Goal: Task Accomplishment & Management: Use online tool/utility

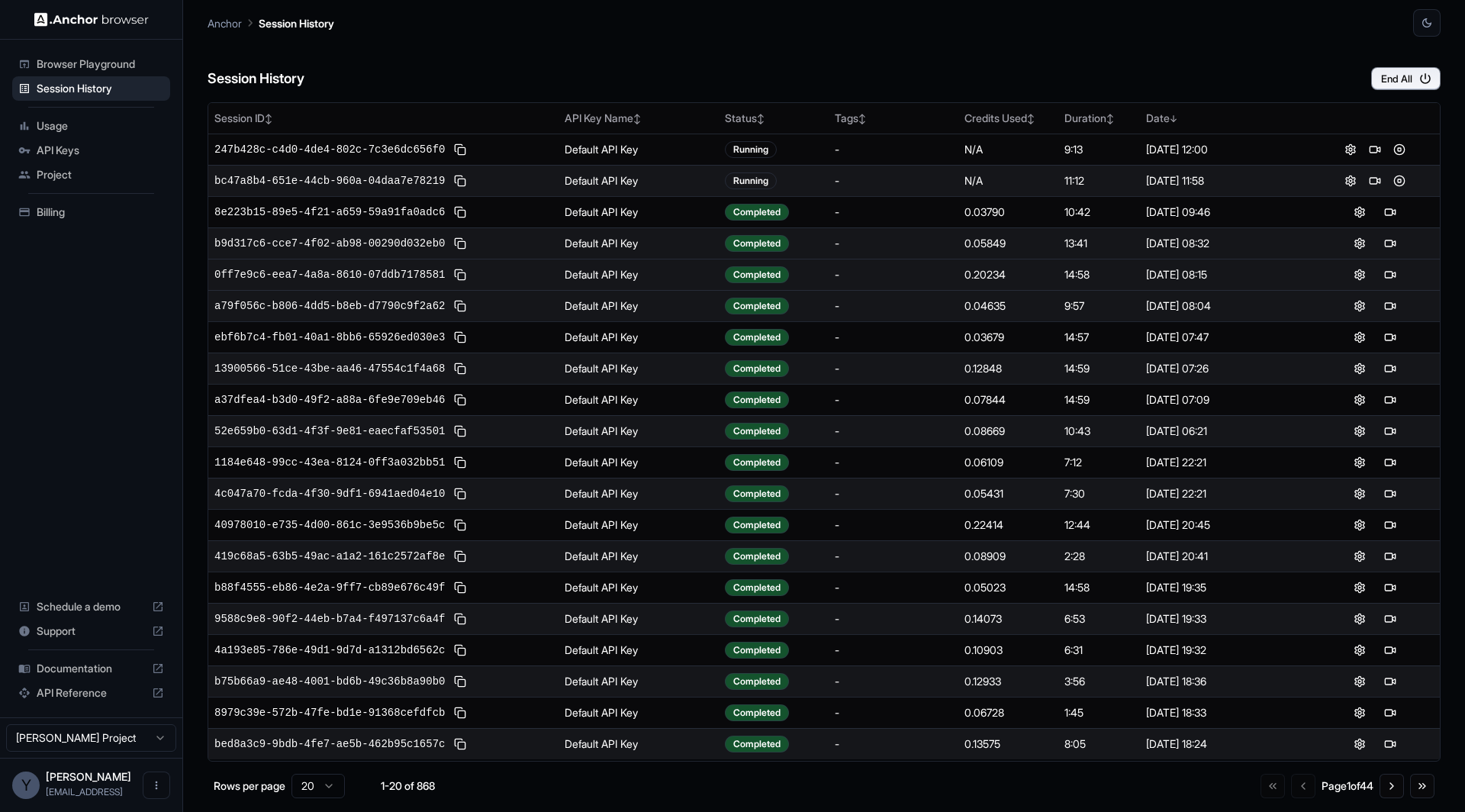
drag, startPoint x: 1238, startPoint y: 268, endPoint x: 1096, endPoint y: 268, distance: 142.0
click at [1114, 268] on tr "0ff7e9c6-eea7-4a8a-8610-07ddb7178581 Default API Key Completed - 0.20234 14:58 …" at bounding box center [824, 275] width 1232 height 32
click at [1096, 268] on div "14:58" at bounding box center [1099, 275] width 69 height 15
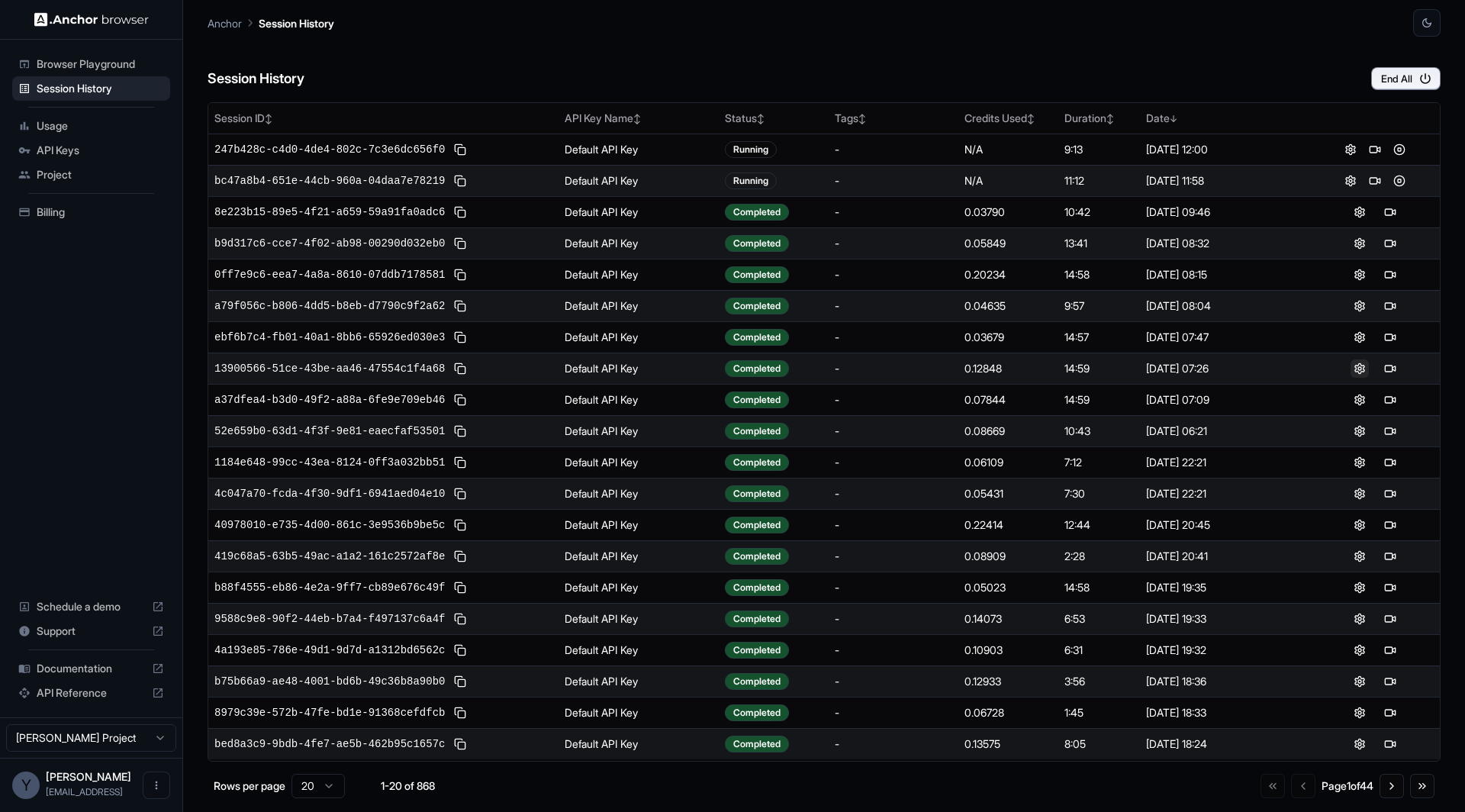
click at [1358, 361] on button at bounding box center [1360, 368] width 18 height 18
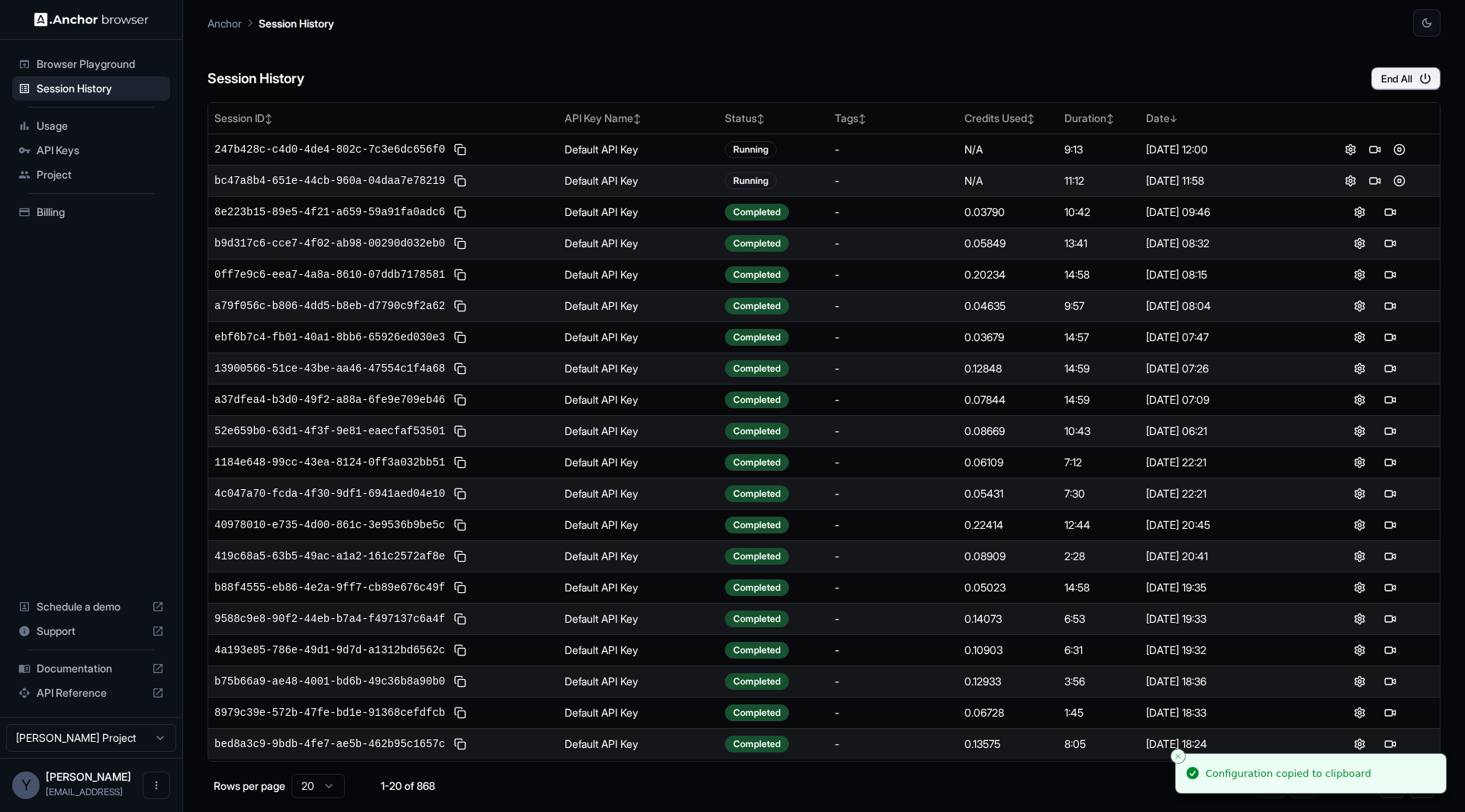
click at [64, 210] on span "Billing" at bounding box center [100, 211] width 127 height 15
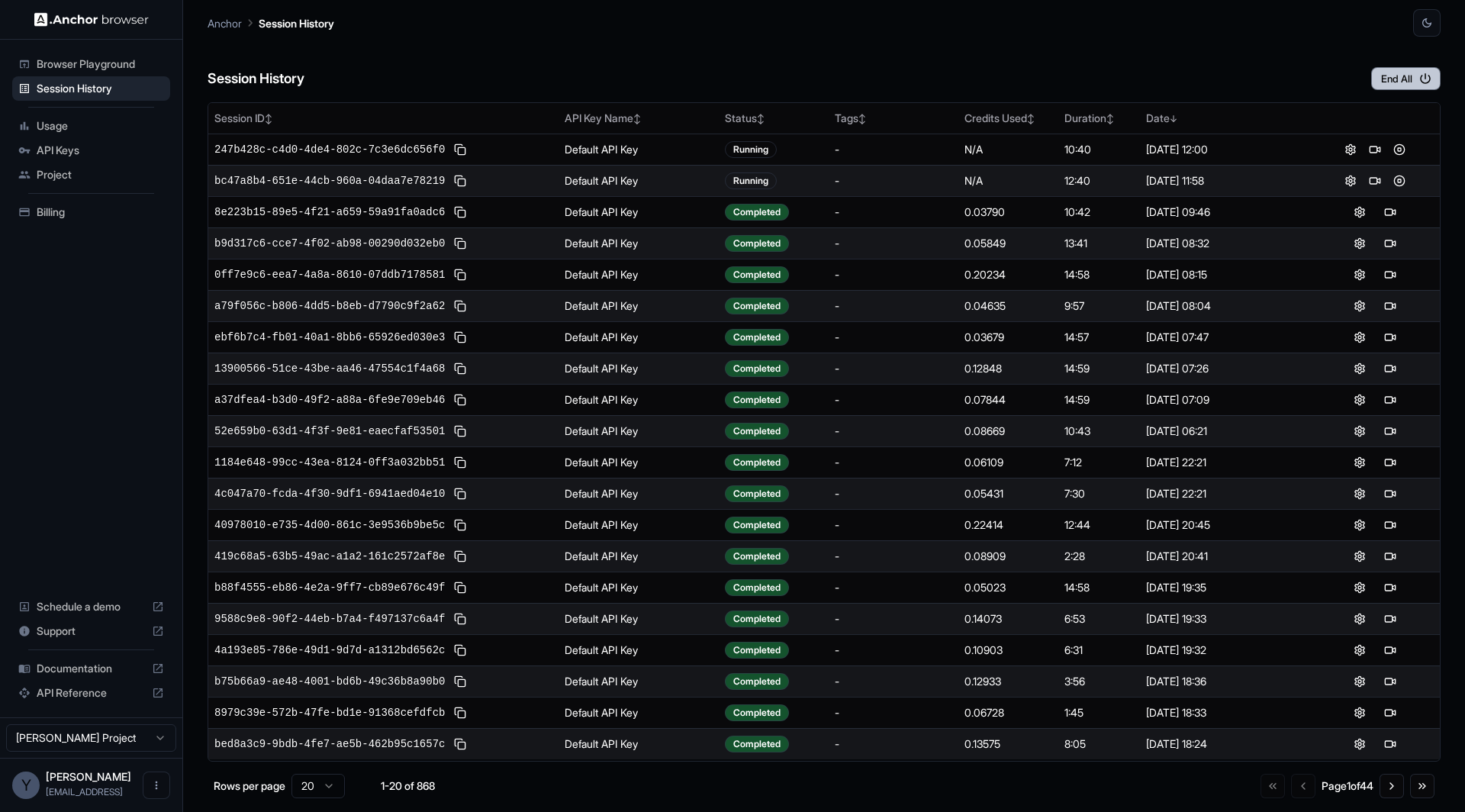
click at [1381, 78] on button "End All" at bounding box center [1406, 78] width 70 height 23
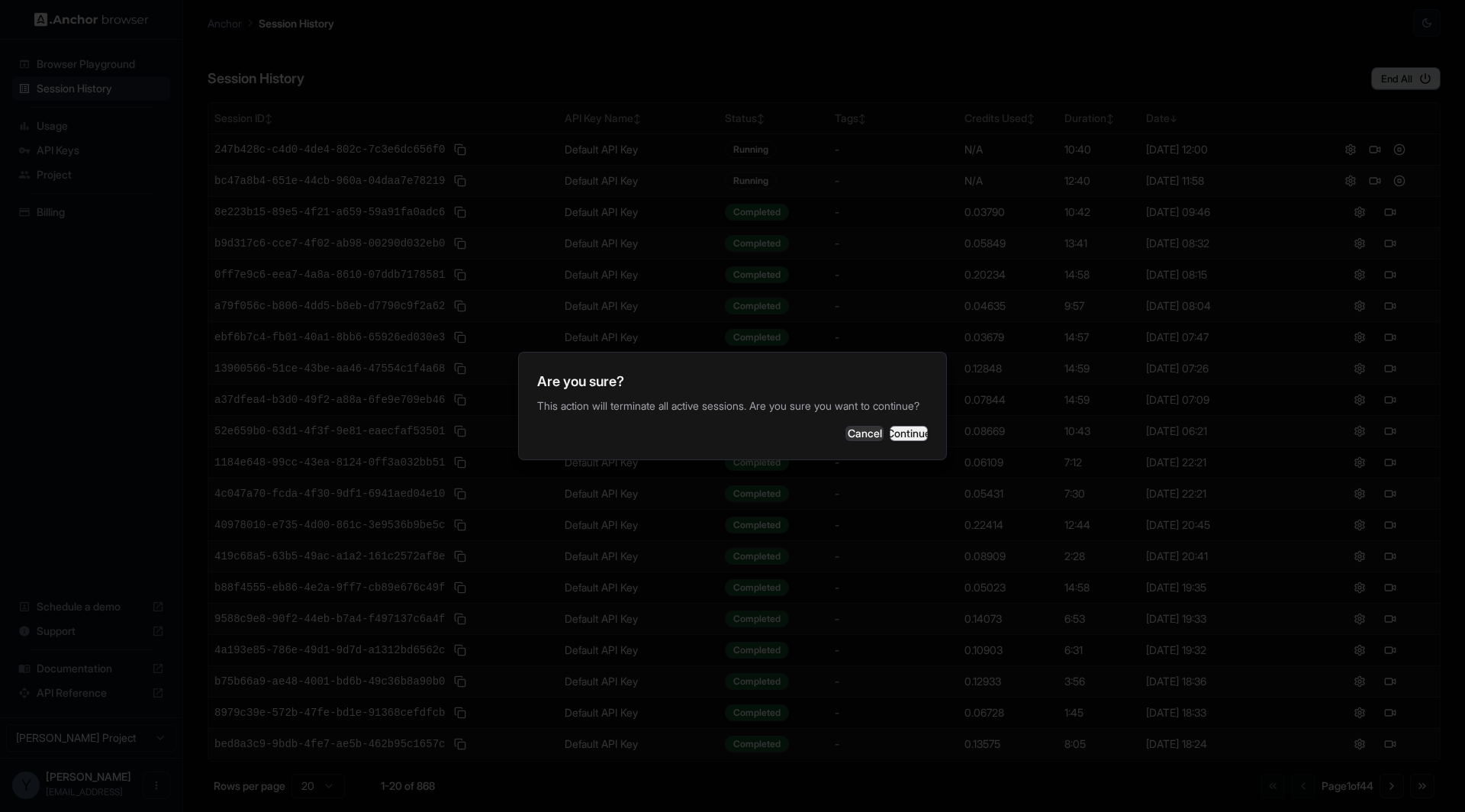
click at [904, 441] on button "Continue" at bounding box center [909, 433] width 38 height 15
